Goal: Manage account settings

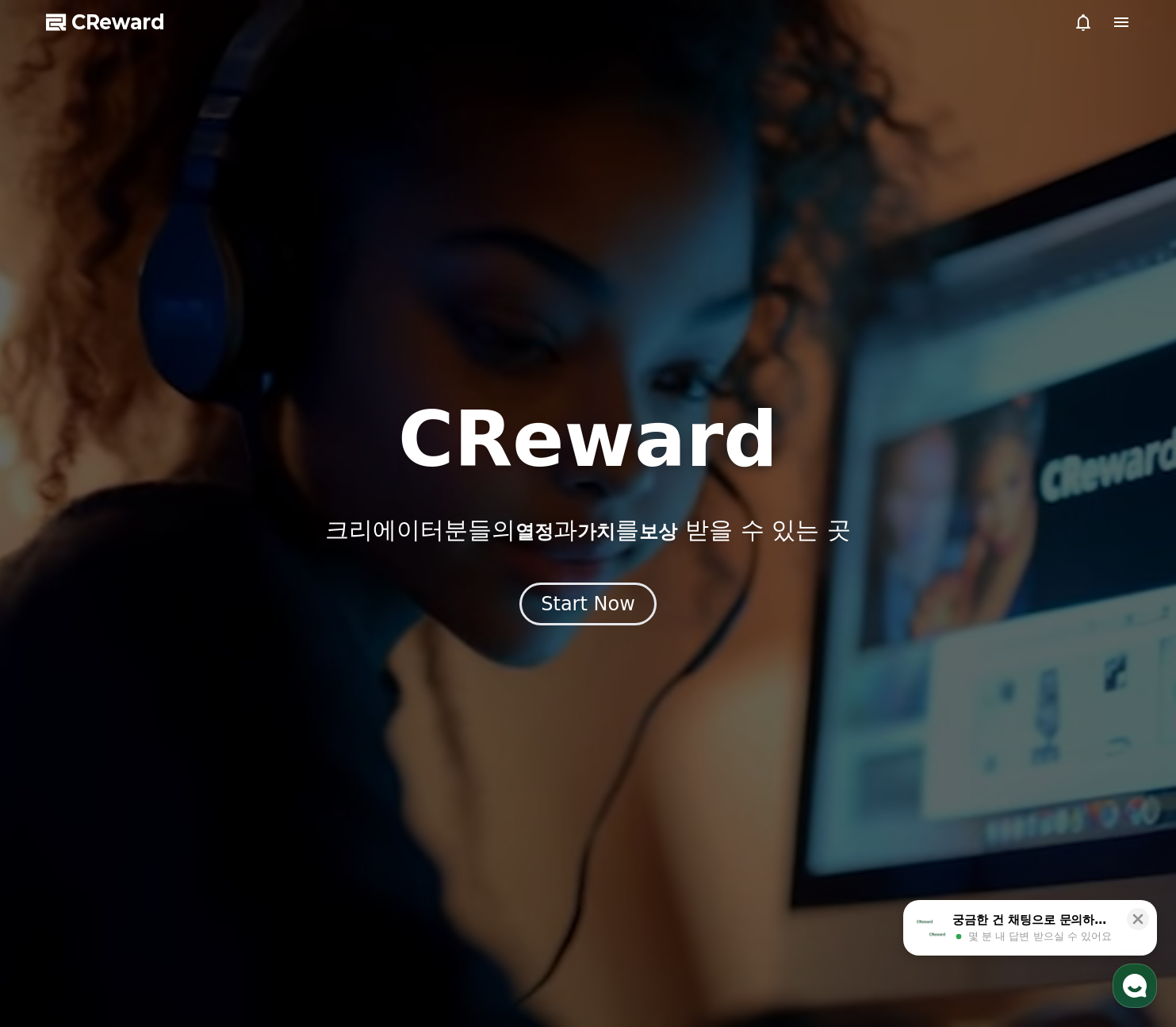
click at [1114, 22] on icon at bounding box center [1121, 23] width 14 height 10
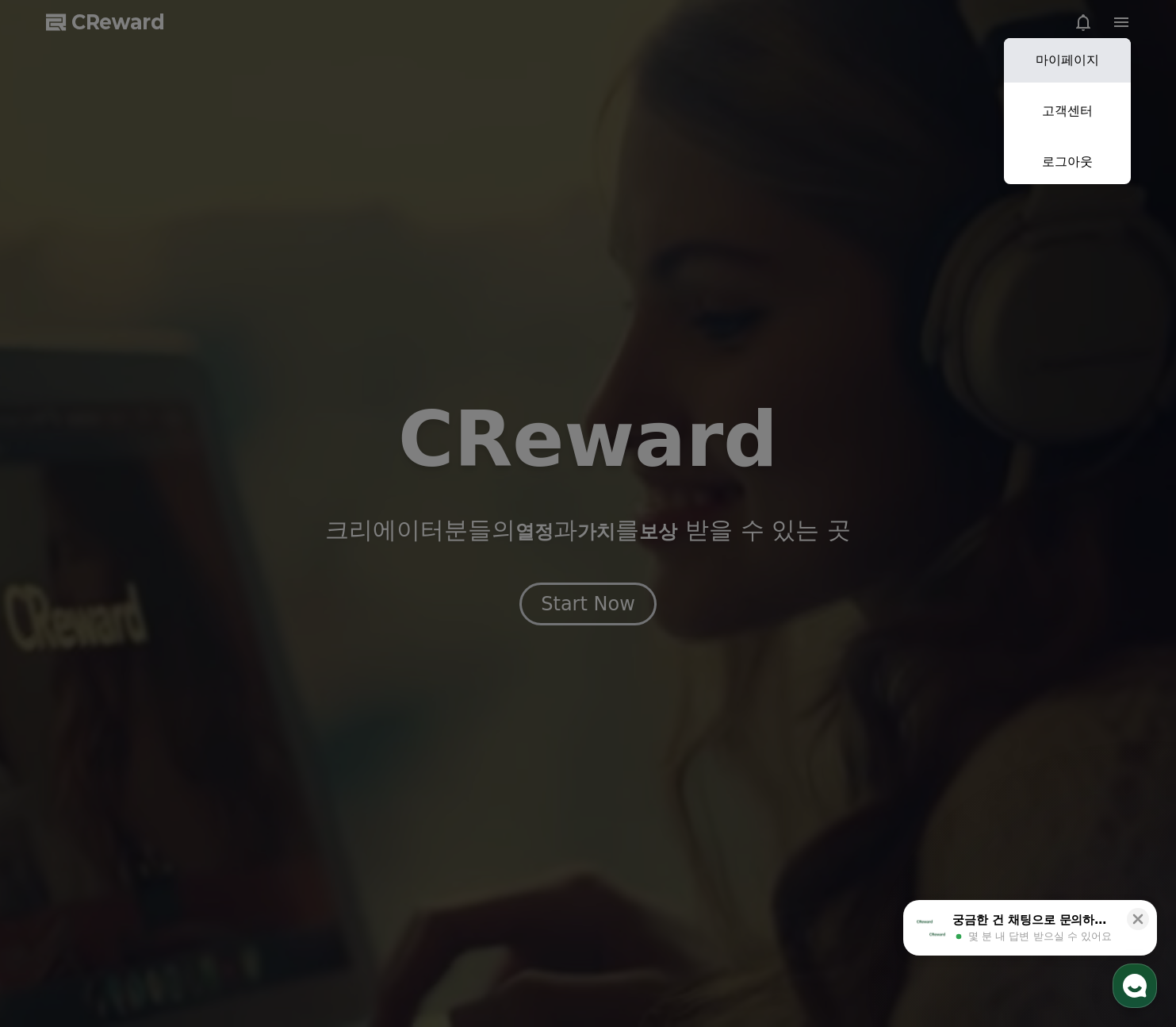
click at [1044, 63] on link "마이페이지" at bounding box center [1067, 60] width 127 height 45
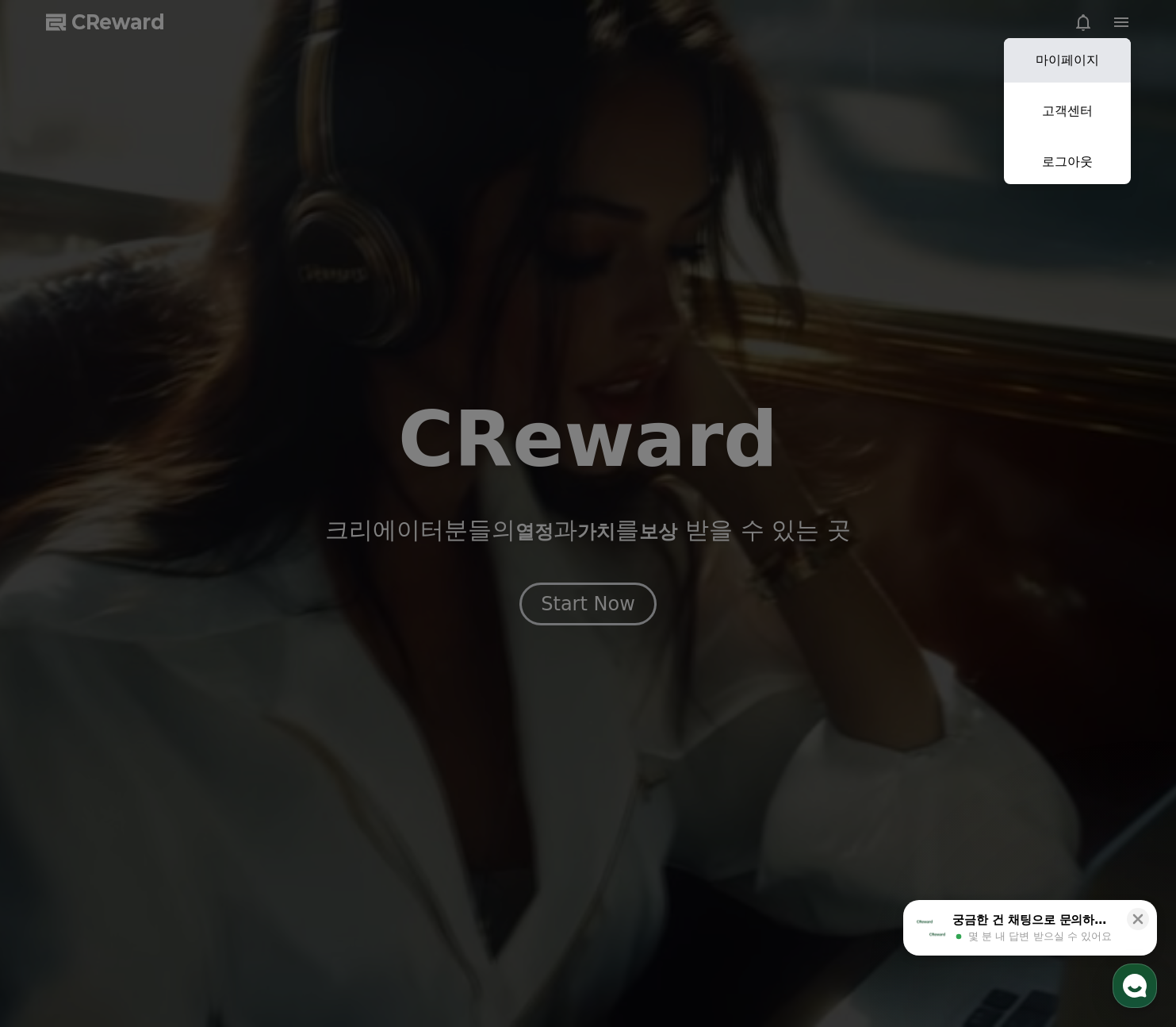
select select "**********"
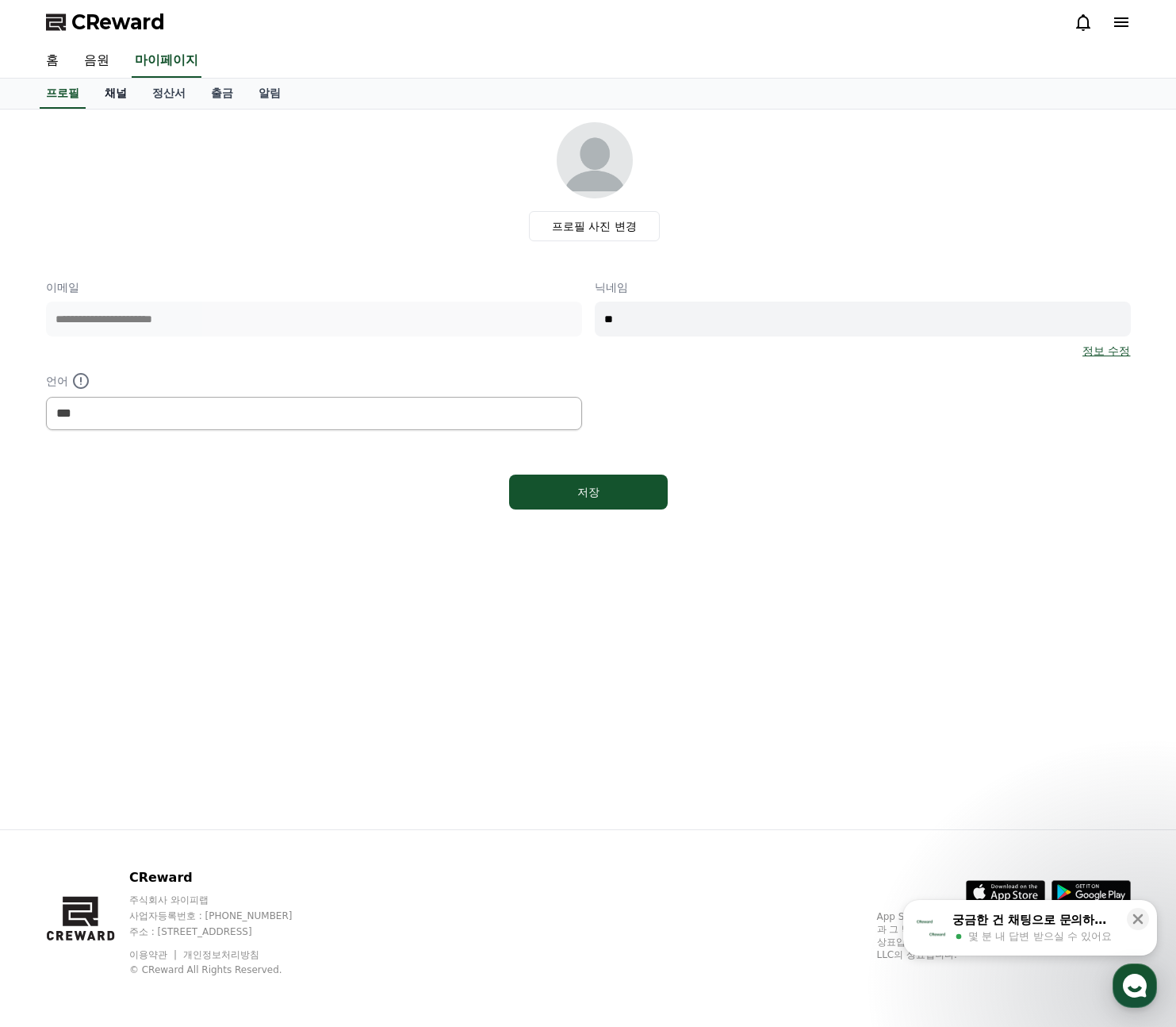
click at [115, 99] on link "채널" at bounding box center [116, 94] width 48 height 30
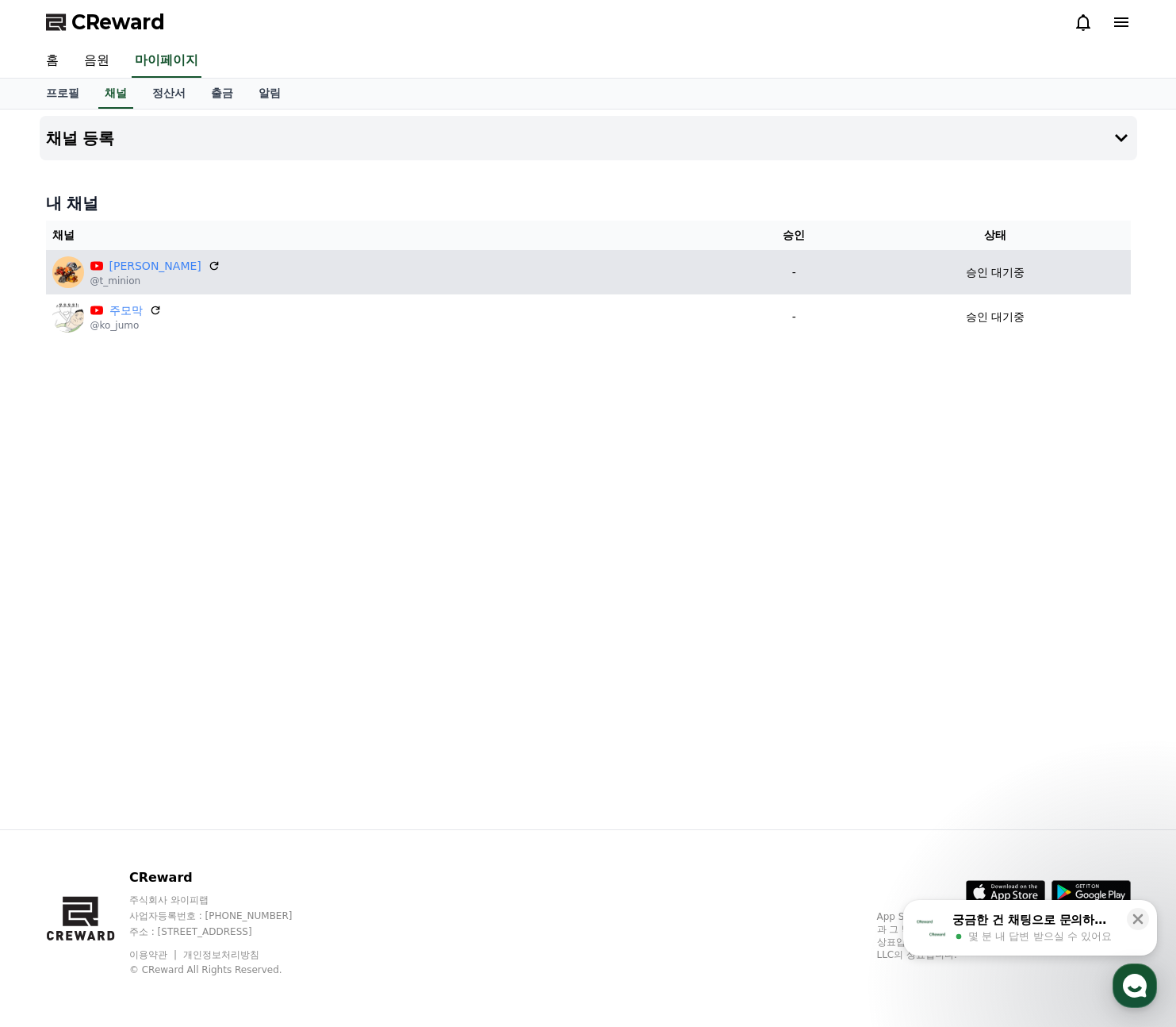
click at [916, 280] on td "승인 대기중" at bounding box center [995, 272] width 270 height 45
click at [1010, 266] on div "승인 대기중" at bounding box center [995, 272] width 258 height 17
drag, startPoint x: 96, startPoint y: 270, endPoint x: 85, endPoint y: 274, distance: 11.7
click at [89, 274] on div "[PERSON_NAME] @t_minion" at bounding box center [388, 272] width 671 height 32
click at [59, 274] on img at bounding box center [69, 272] width 32 height 32
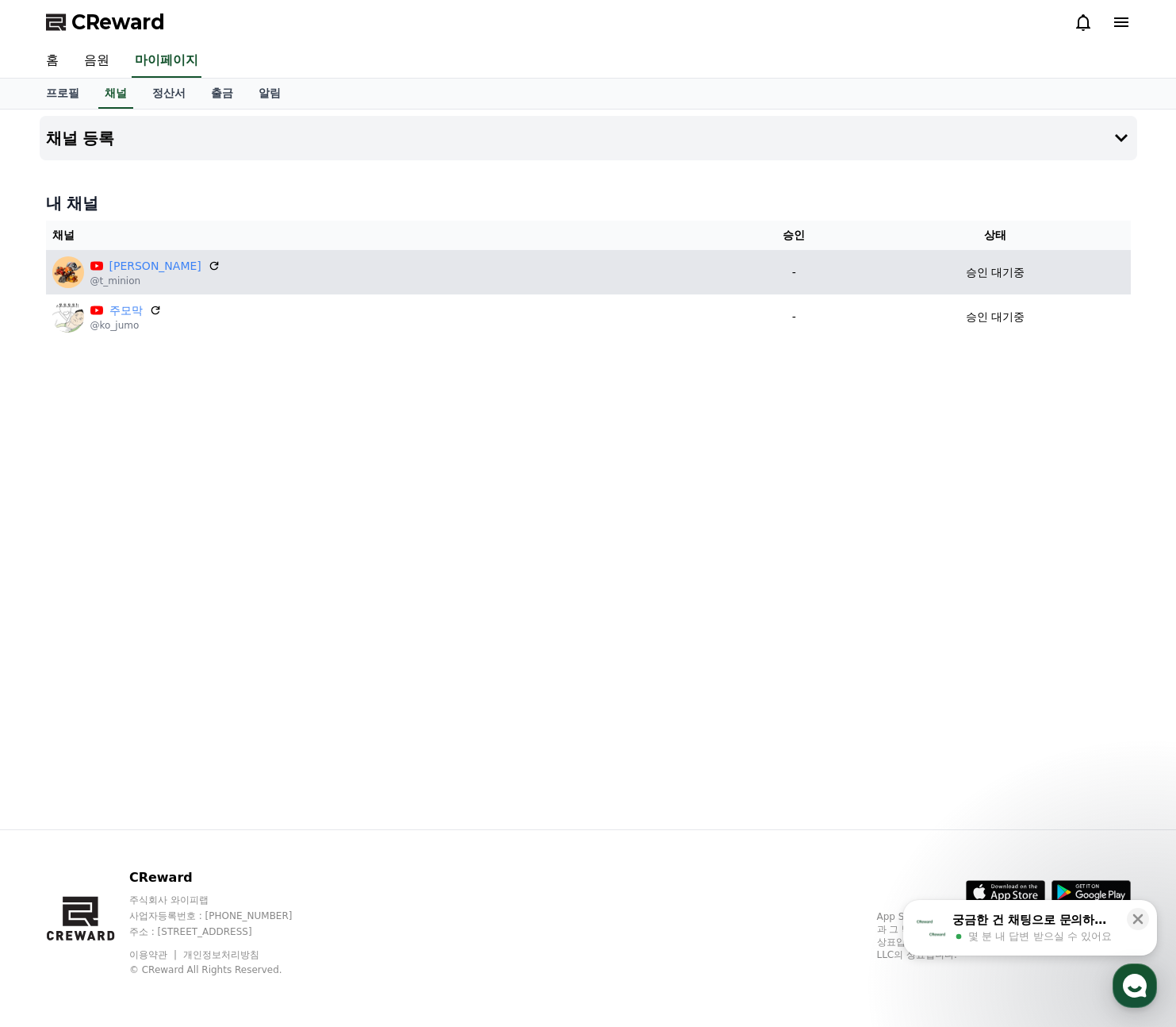
drag, startPoint x: 73, startPoint y: 278, endPoint x: 110, endPoint y: 280, distance: 37.1
click at [73, 278] on img at bounding box center [69, 272] width 32 height 32
drag, startPoint x: 118, startPoint y: 282, endPoint x: 135, endPoint y: 281, distance: 17.0
click at [118, 282] on p "@t_minion" at bounding box center [155, 280] width 131 height 13
click at [207, 260] on icon at bounding box center [214, 265] width 14 height 14
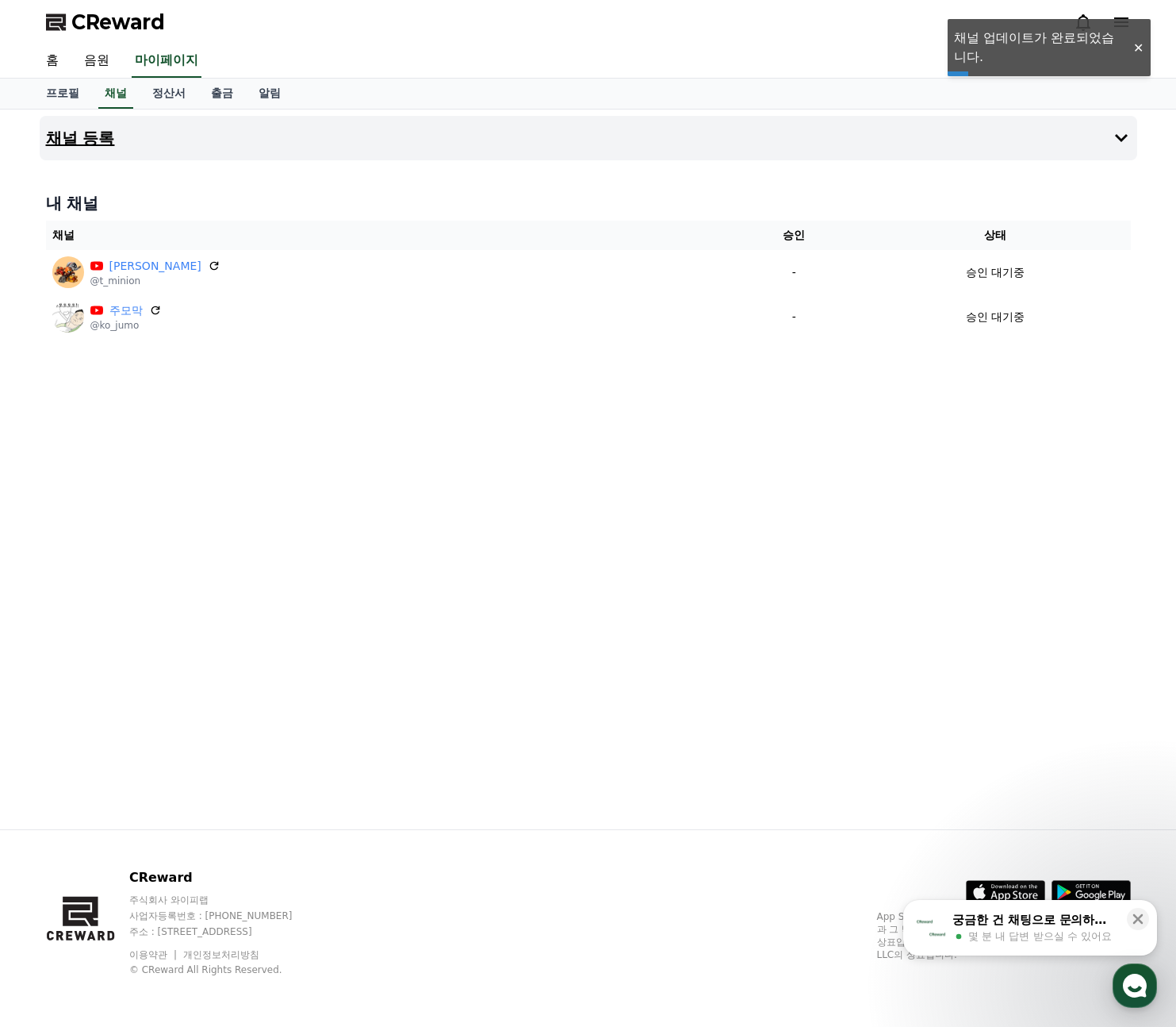
click at [1124, 139] on icon at bounding box center [1121, 138] width 19 height 19
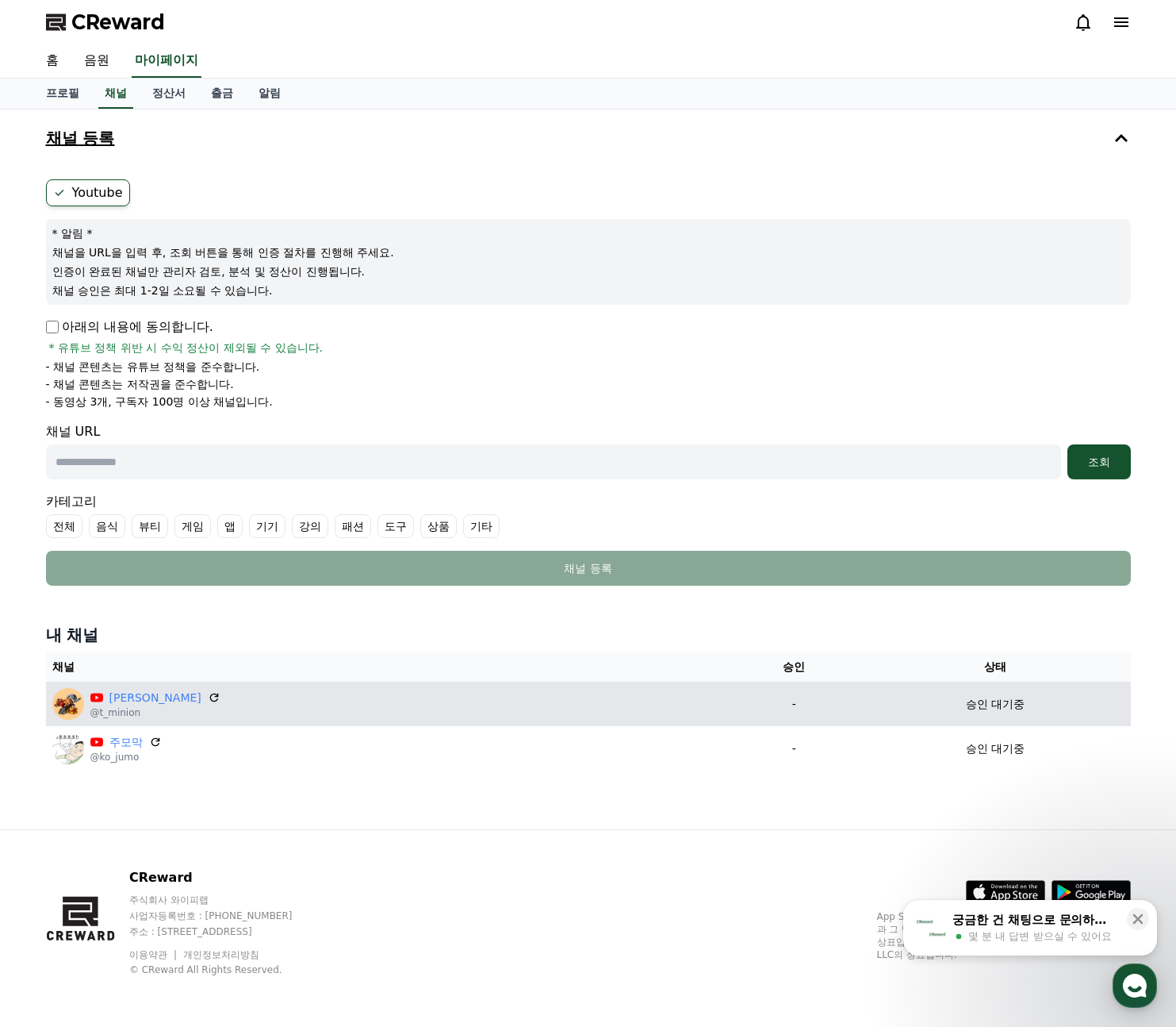
click at [1106, 707] on div "승인 대기중" at bounding box center [995, 704] width 258 height 17
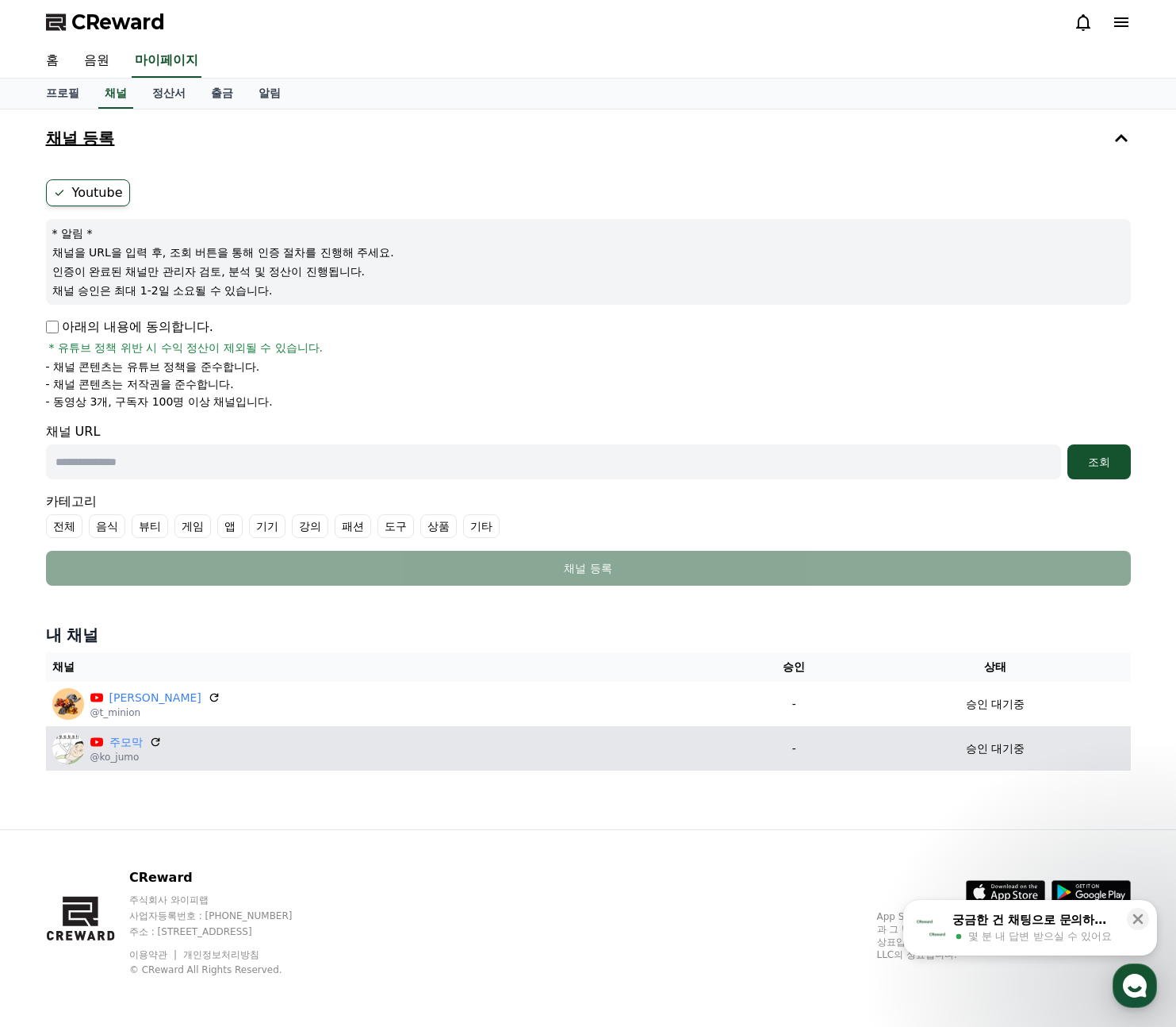
click at [1104, 739] on td "승인 대기중" at bounding box center [995, 748] width 270 height 45
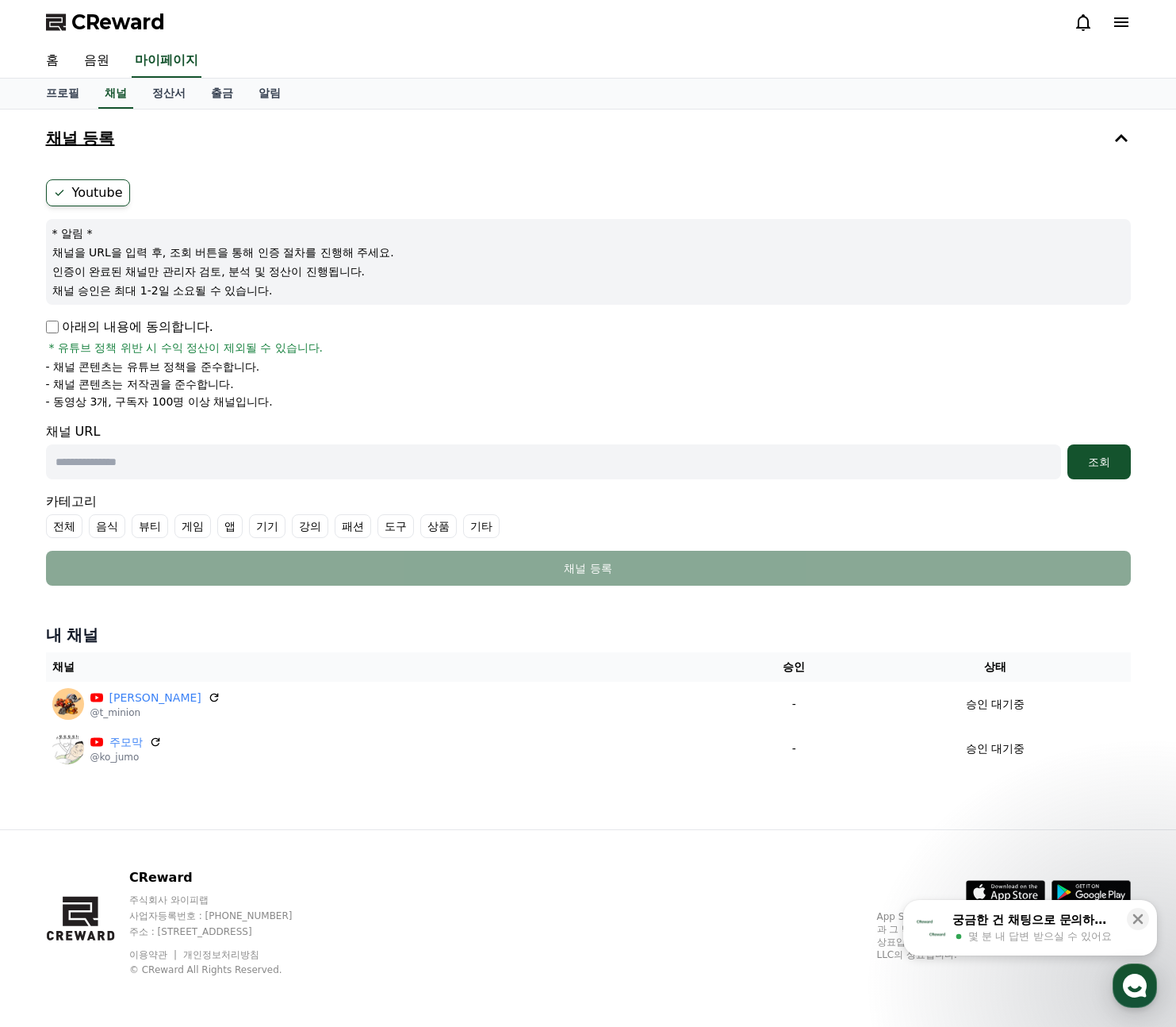
click at [94, 24] on span "CReward" at bounding box center [119, 22] width 94 height 25
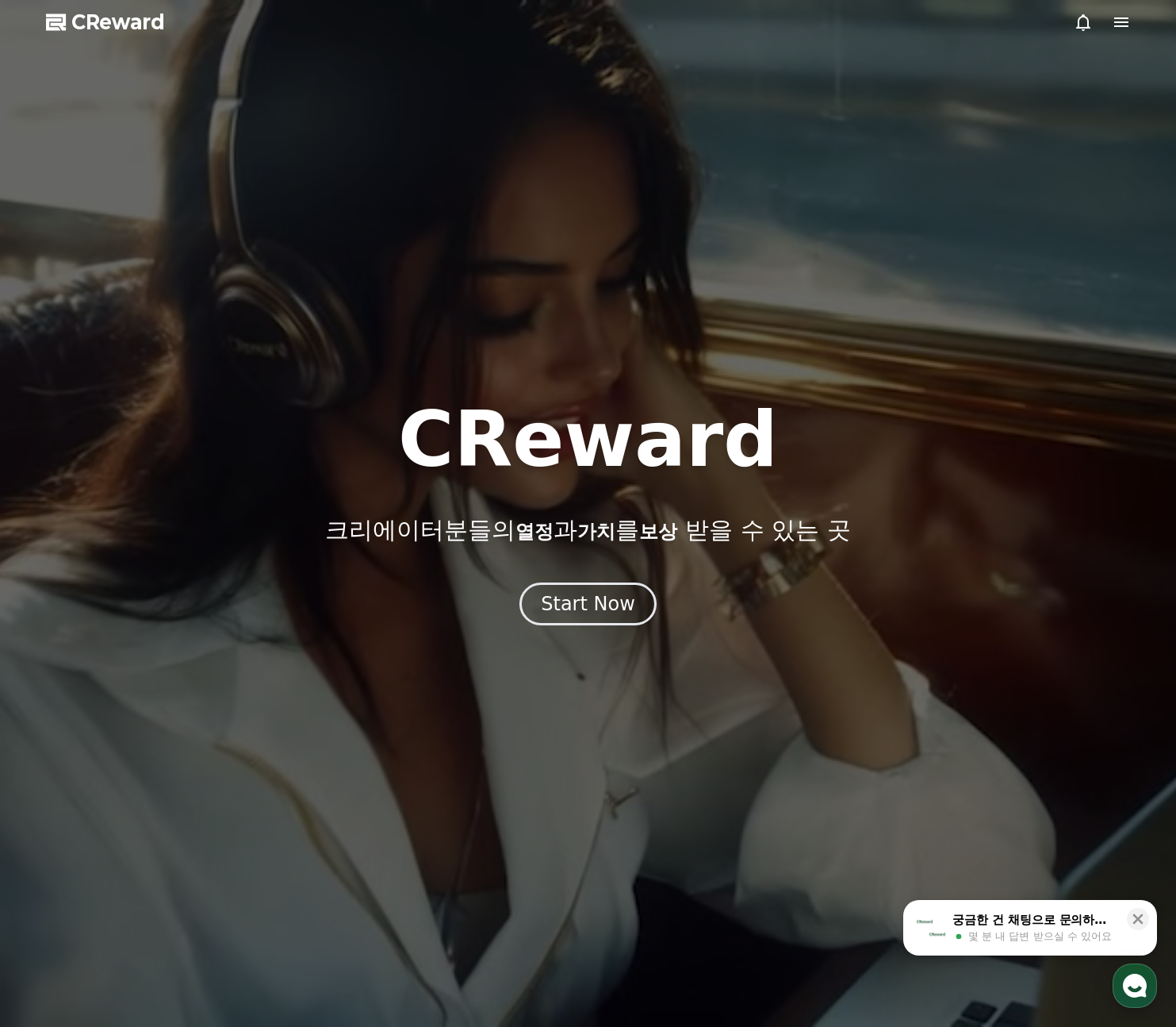
click at [1135, 986] on use "button" at bounding box center [1135, 986] width 24 height 24
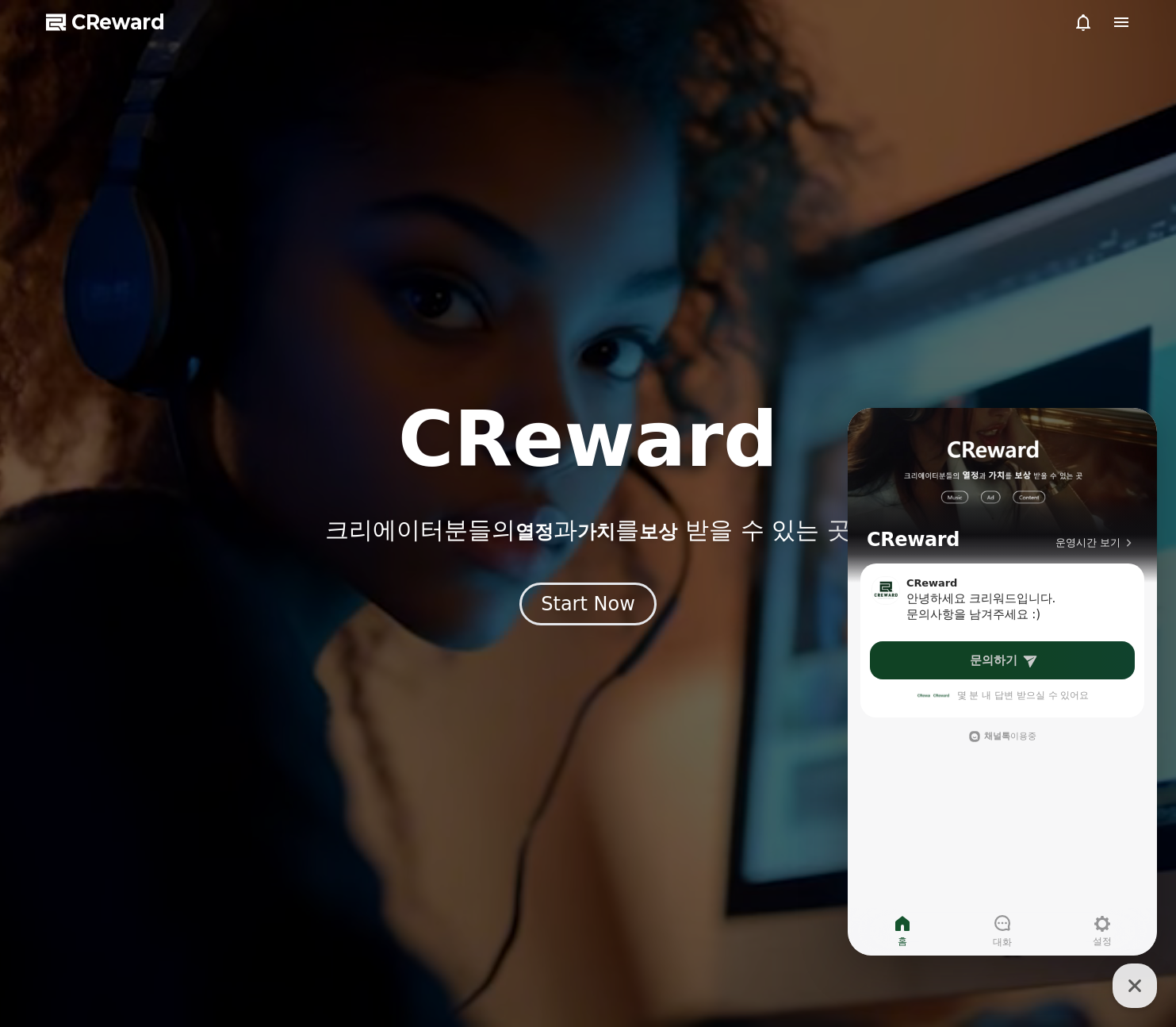
click at [1032, 654] on icon at bounding box center [1030, 660] width 16 height 16
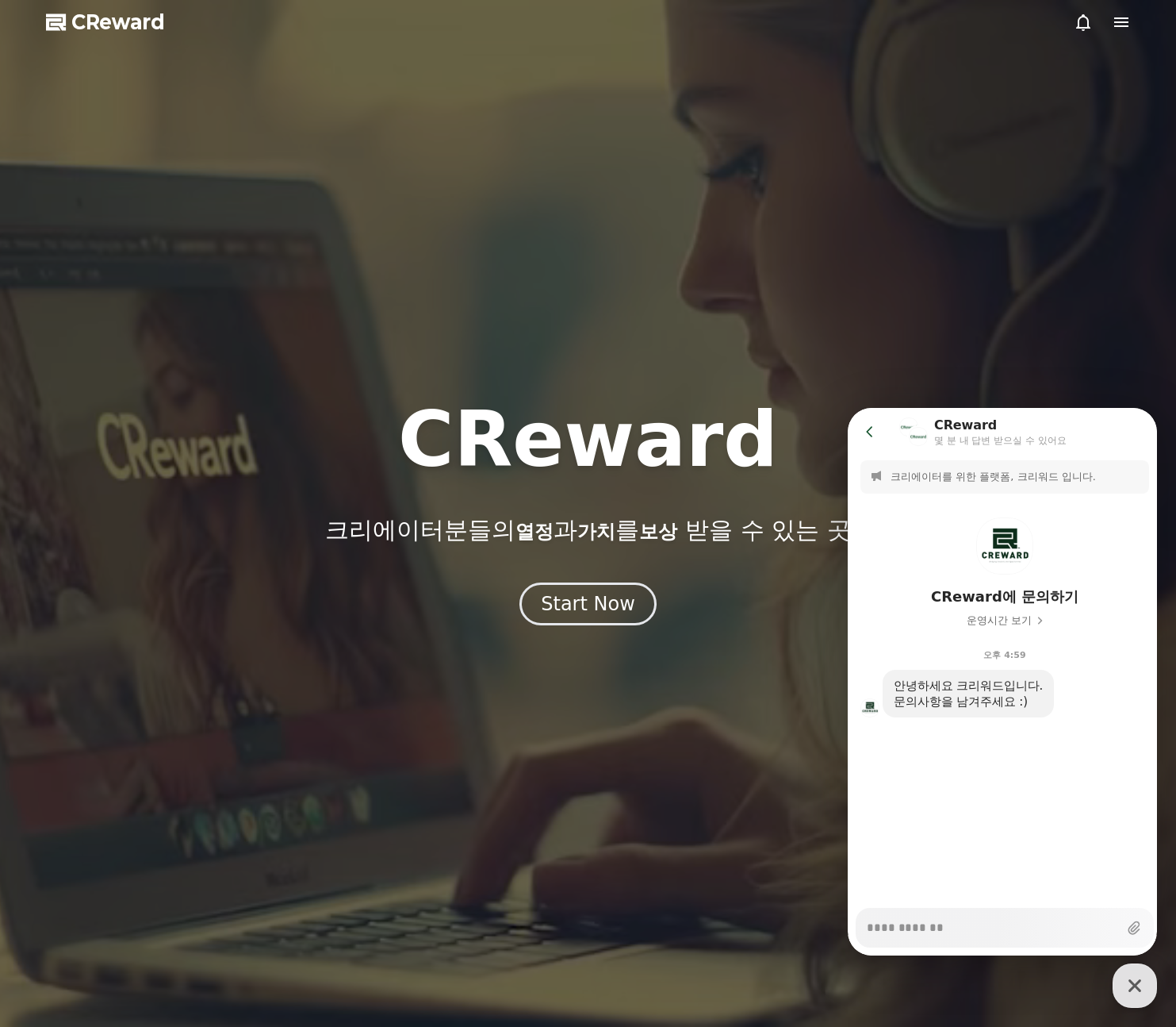
type textarea "*"
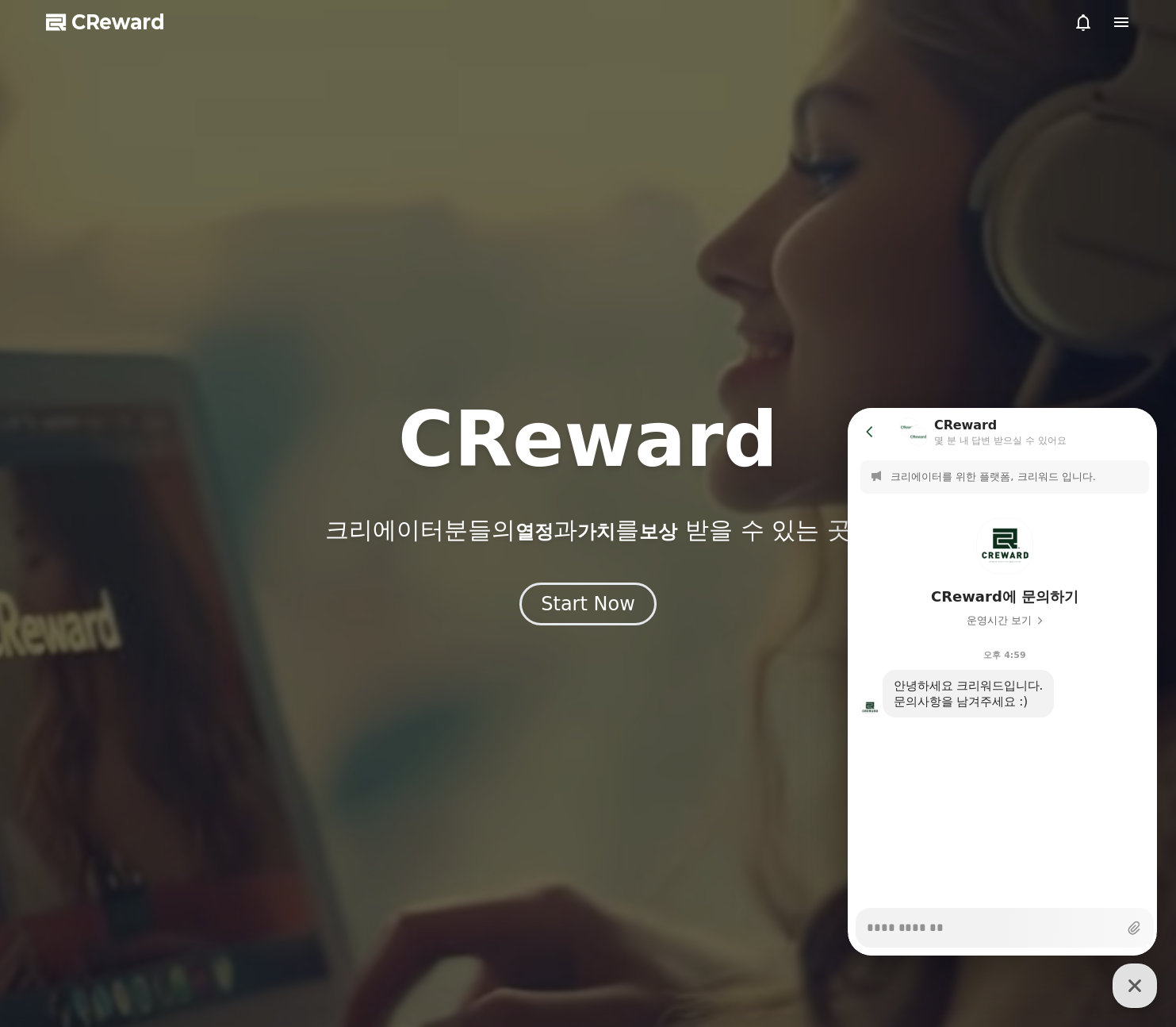
click at [868, 430] on icon at bounding box center [869, 431] width 6 height 10
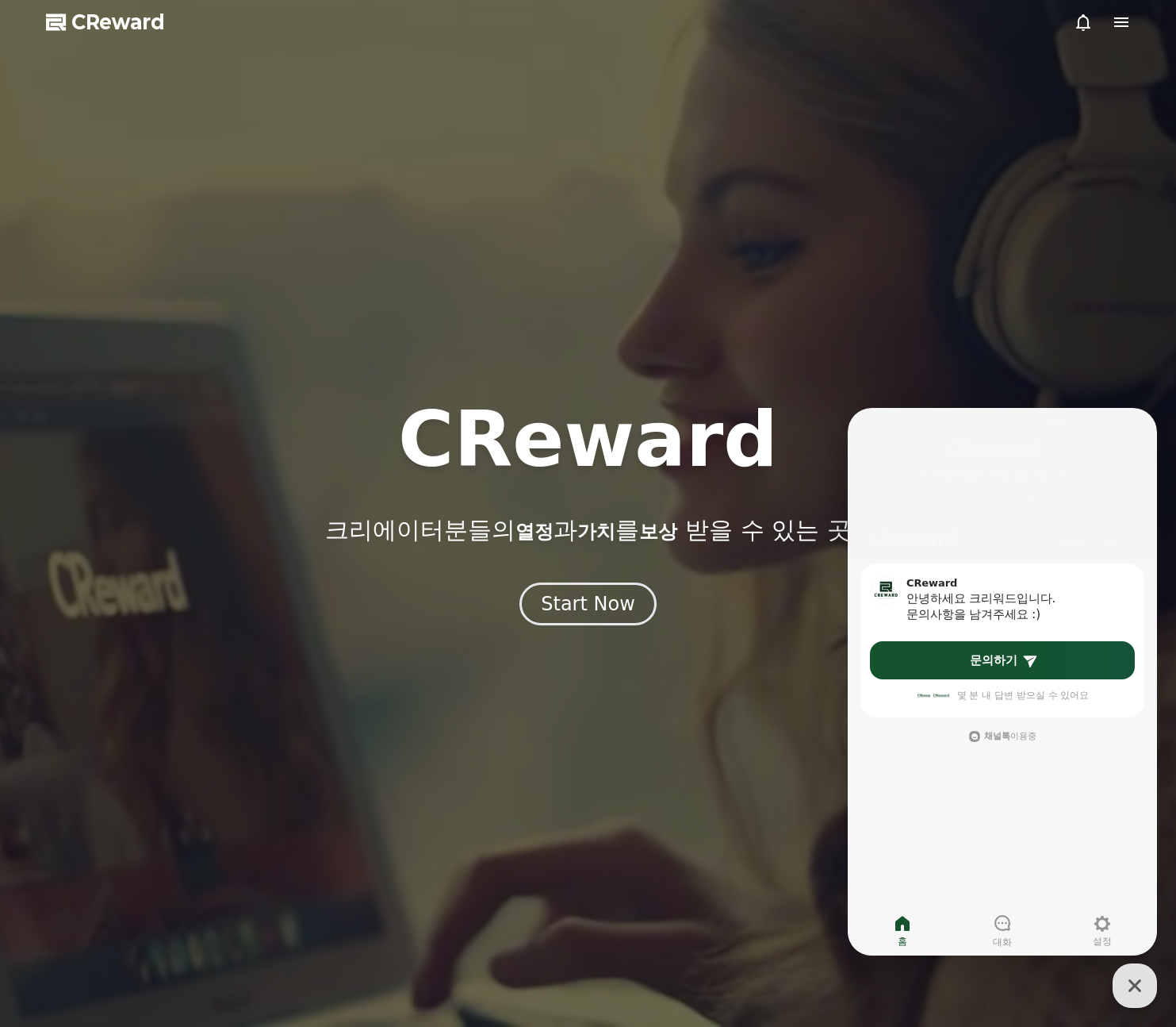
click at [1000, 298] on div at bounding box center [588, 514] width 1176 height 1027
